Goal: Information Seeking & Learning: Learn about a topic

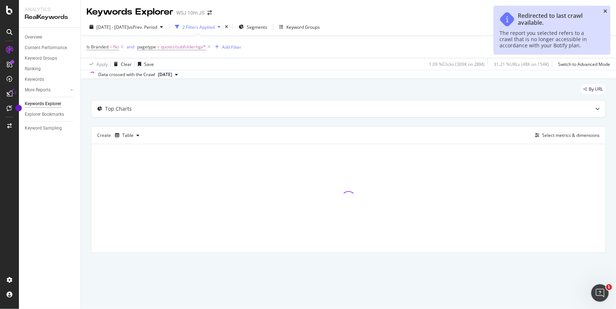
click at [606, 10] on icon "close toast" at bounding box center [605, 11] width 4 height 5
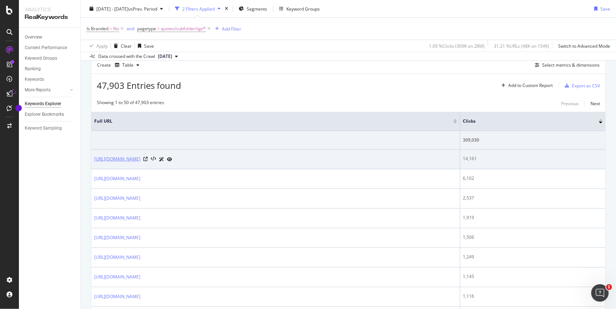
scroll to position [71, 0]
click at [148, 156] on icon at bounding box center [145, 158] width 4 height 4
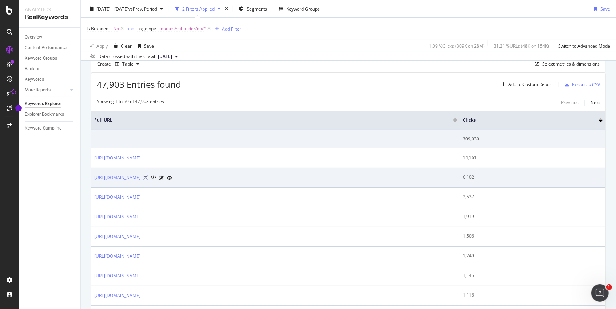
click at [148, 175] on icon at bounding box center [145, 177] width 4 height 4
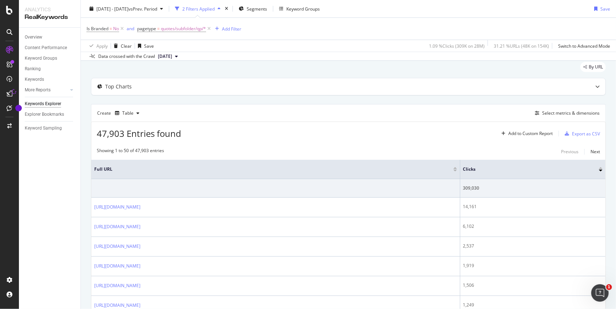
scroll to position [0, 0]
